Goal: Task Accomplishment & Management: Manage account settings

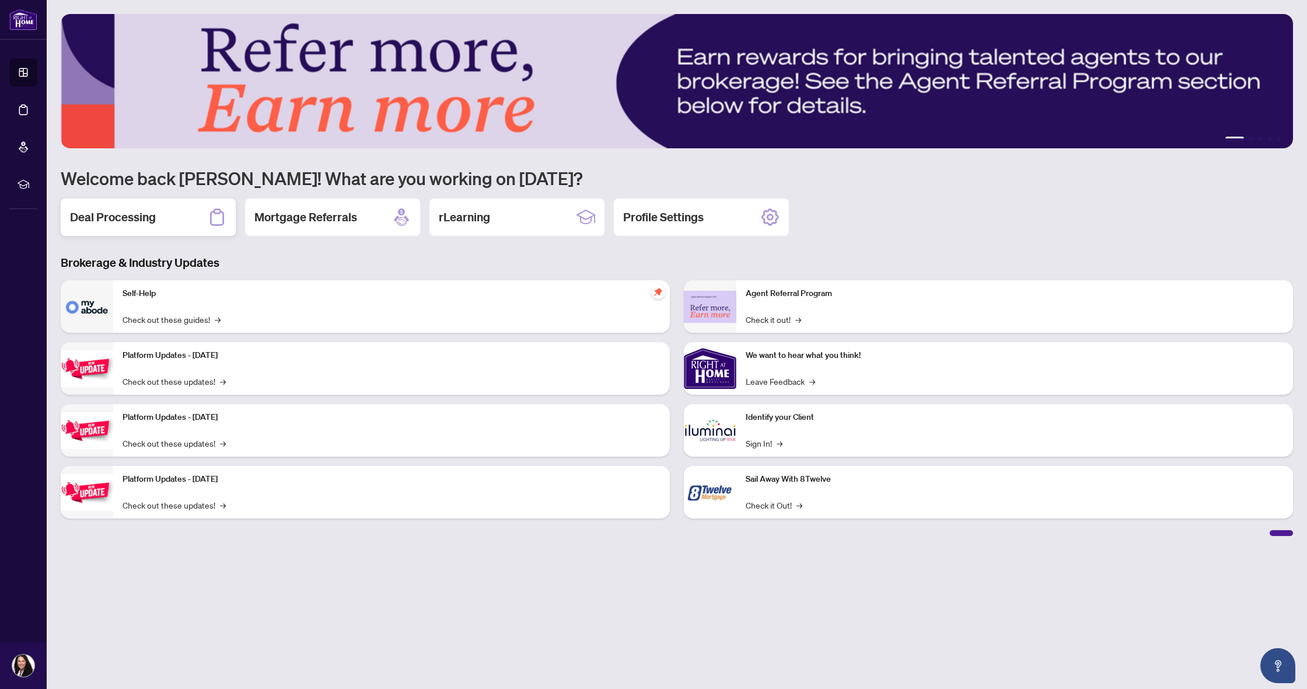
click at [102, 219] on h2 "Deal Processing" at bounding box center [113, 217] width 86 height 16
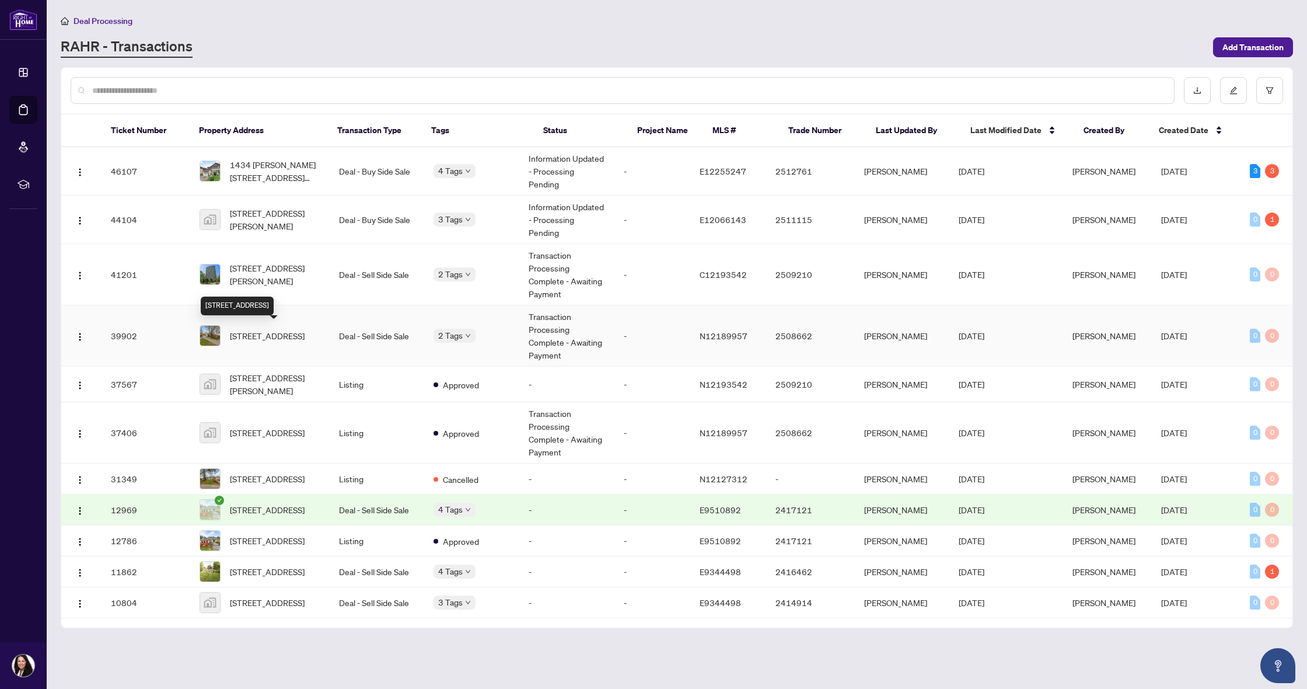
scroll to position [2, 0]
click at [260, 337] on span "[STREET_ADDRESS]" at bounding box center [267, 335] width 75 height 13
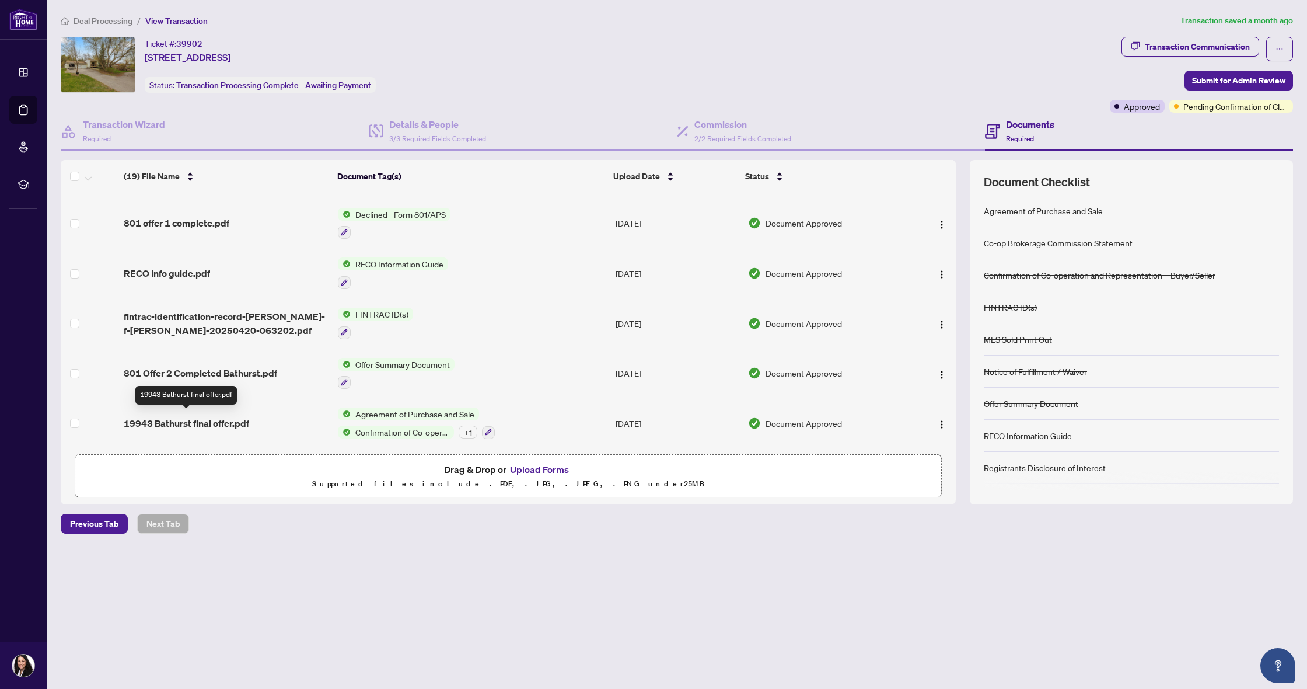
click at [196, 421] on span "19943 Bathurst final offer.pdf" at bounding box center [186, 423] width 125 height 14
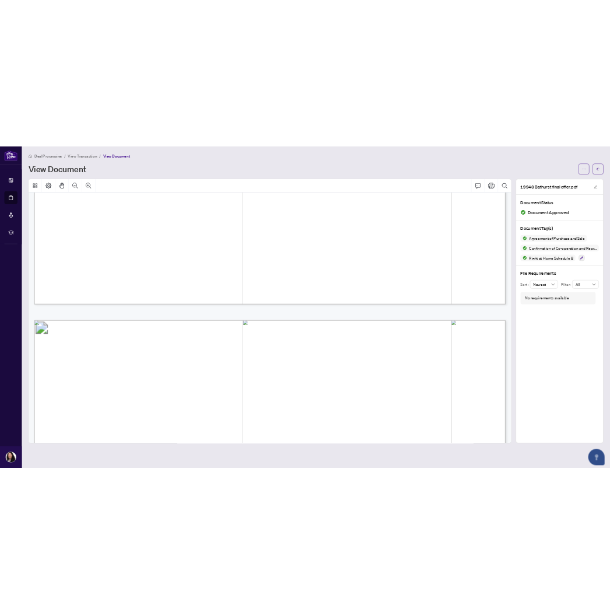
scroll to position [7766, 0]
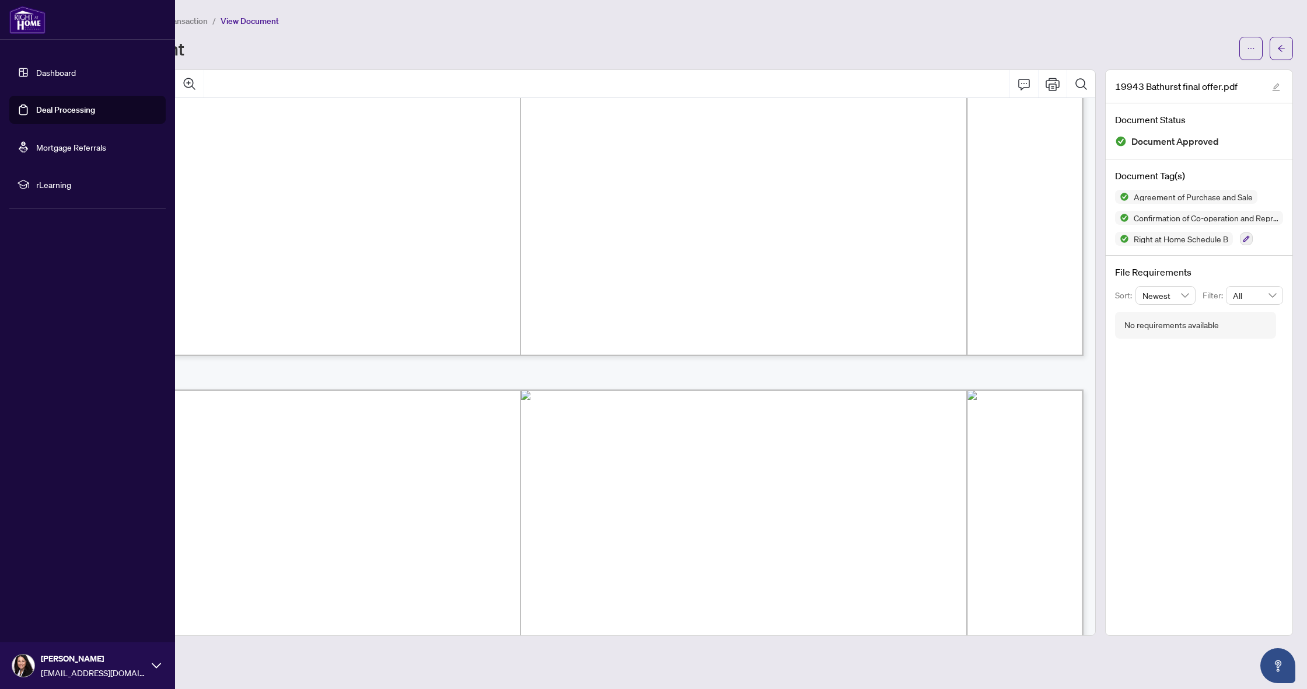
click at [36, 72] on link "Dashboard" at bounding box center [56, 72] width 40 height 11
